Goal: Task Accomplishment & Management: Use online tool/utility

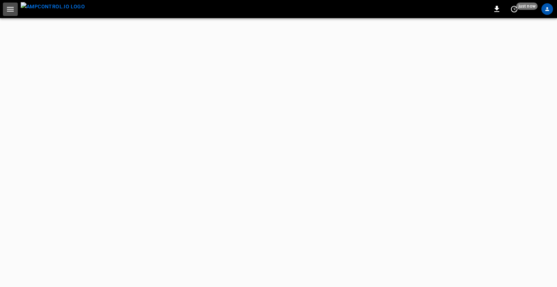
click at [10, 6] on icon "button" at bounding box center [10, 9] width 9 height 9
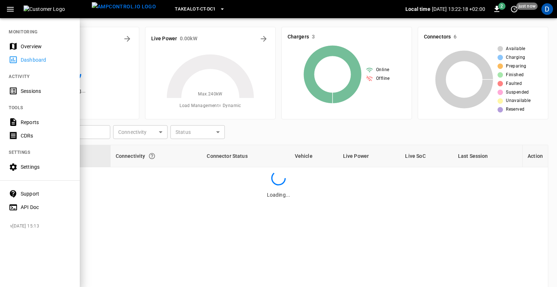
click at [36, 90] on div "Sessions" at bounding box center [46, 90] width 50 height 7
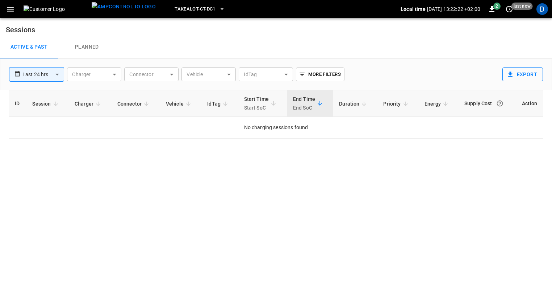
click at [511, 72] on icon "button" at bounding box center [511, 74] width 4 height 5
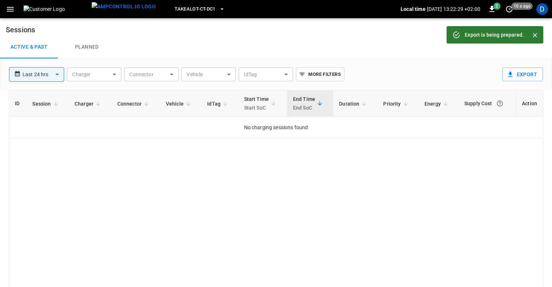
click at [536, 36] on icon "Close" at bounding box center [535, 35] width 4 height 4
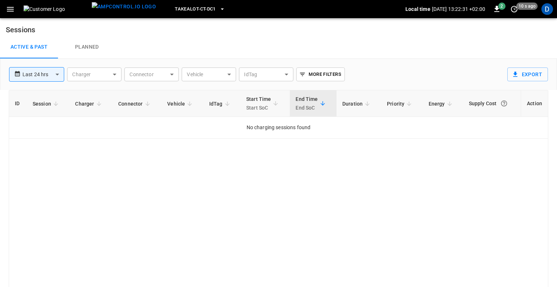
click at [50, 76] on body "**********" at bounding box center [278, 155] width 557 height 310
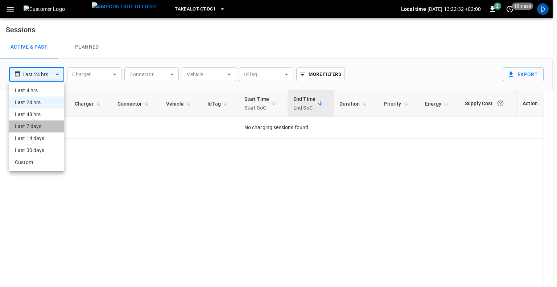
click at [44, 124] on li "Last 7 days" at bounding box center [36, 126] width 55 height 12
type input "**********"
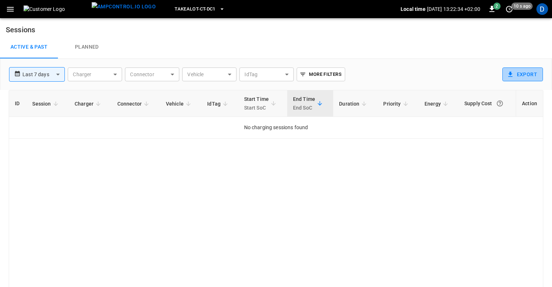
click at [528, 74] on button "Export" at bounding box center [523, 74] width 41 height 14
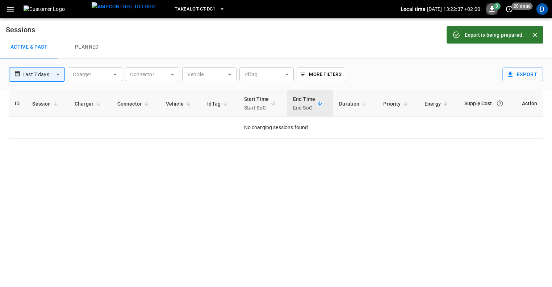
click at [491, 9] on icon "button" at bounding box center [492, 9] width 5 height 6
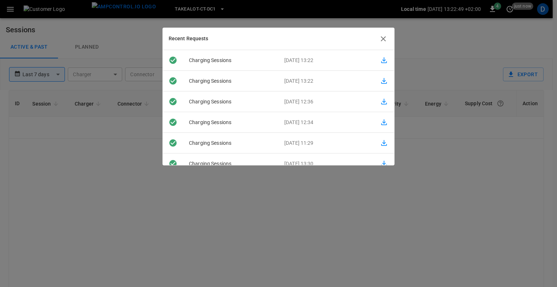
click at [381, 59] on icon "button" at bounding box center [384, 60] width 6 height 6
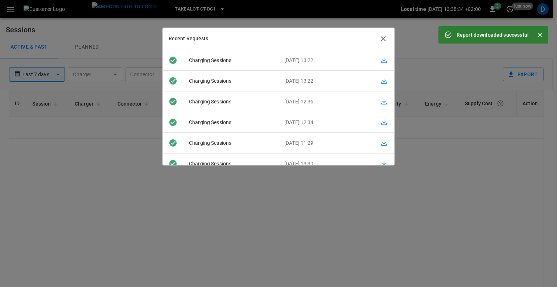
click at [384, 37] on icon "button" at bounding box center [383, 38] width 5 height 5
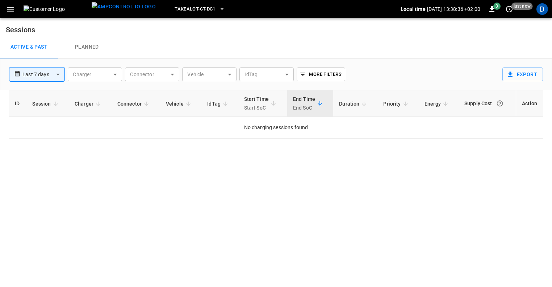
click at [13, 8] on icon "button" at bounding box center [10, 9] width 9 height 9
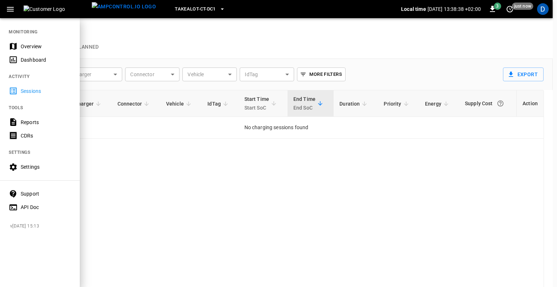
click at [37, 126] on div "Reports" at bounding box center [40, 121] width 80 height 13
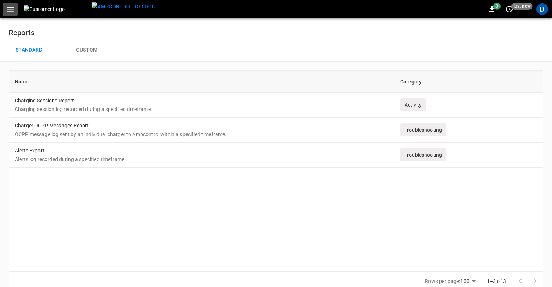
click at [9, 6] on icon "button" at bounding box center [10, 9] width 9 height 9
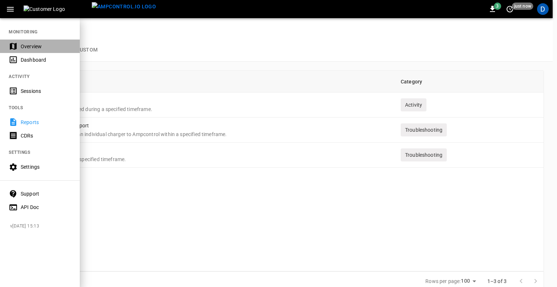
click at [36, 46] on div "Overview" at bounding box center [46, 46] width 50 height 7
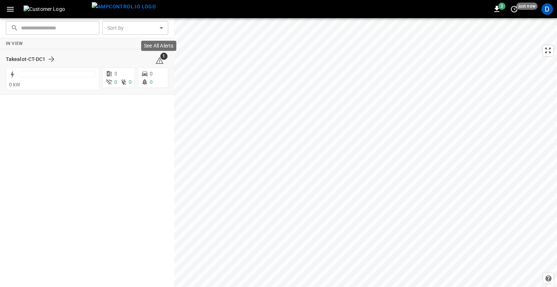
click at [162, 60] on icon at bounding box center [159, 60] width 9 height 9
